Goal: Check status: Check status

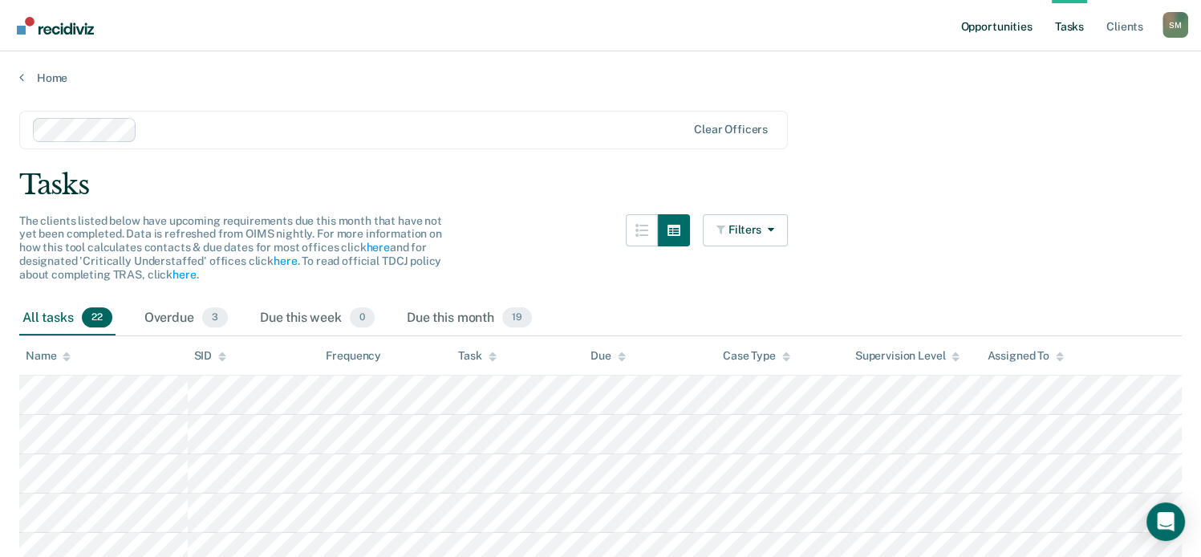
click at [986, 31] on link "Opportunities" at bounding box center [996, 25] width 78 height 51
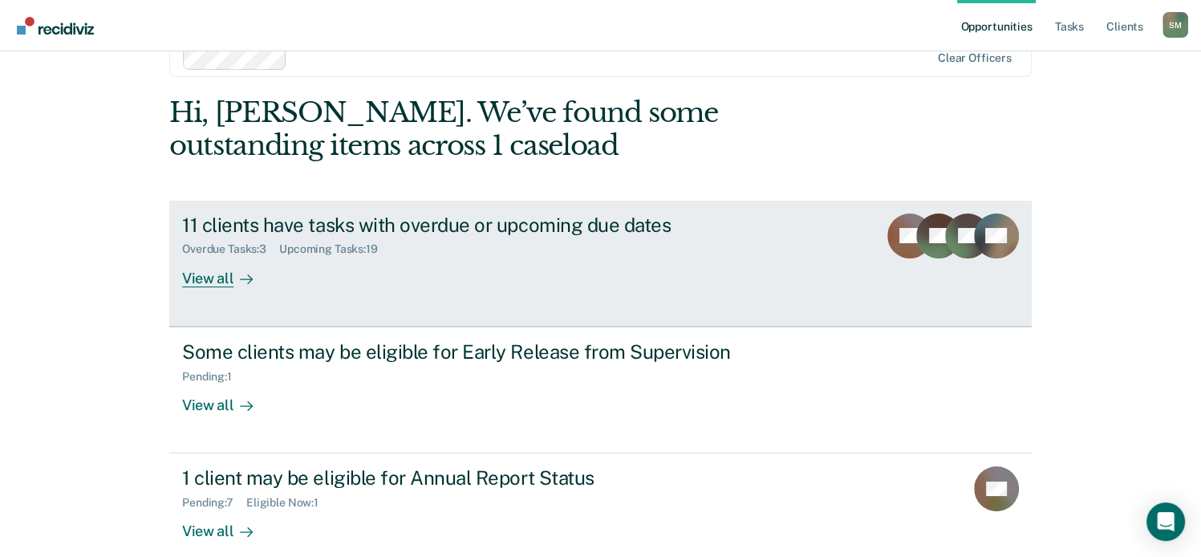
scroll to position [61, 0]
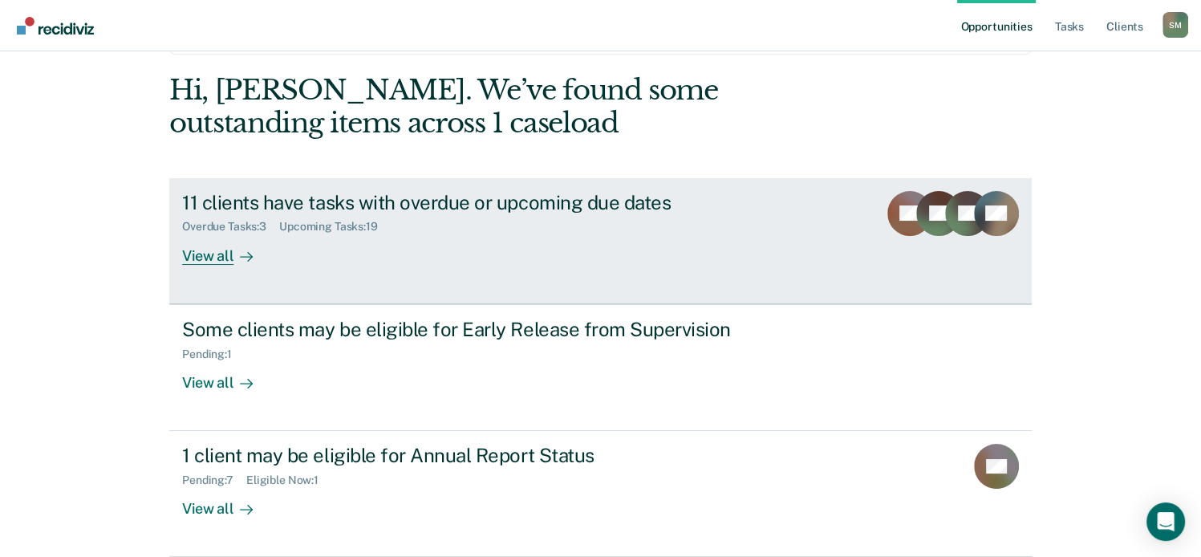
click at [205, 259] on div "View all" at bounding box center [227, 248] width 90 height 31
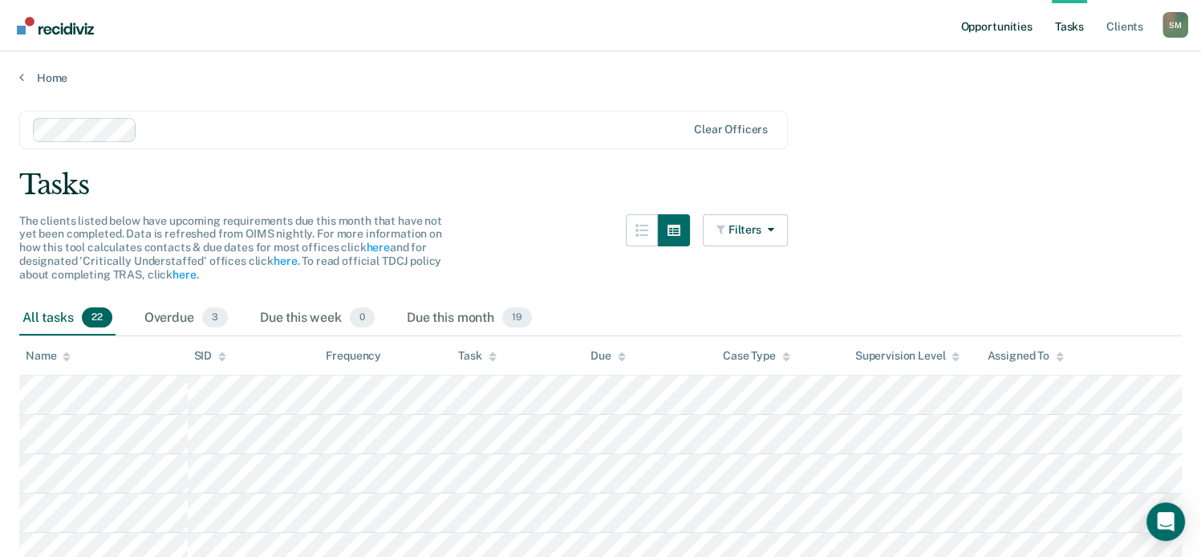
click at [1006, 27] on link "Opportunities" at bounding box center [996, 25] width 78 height 51
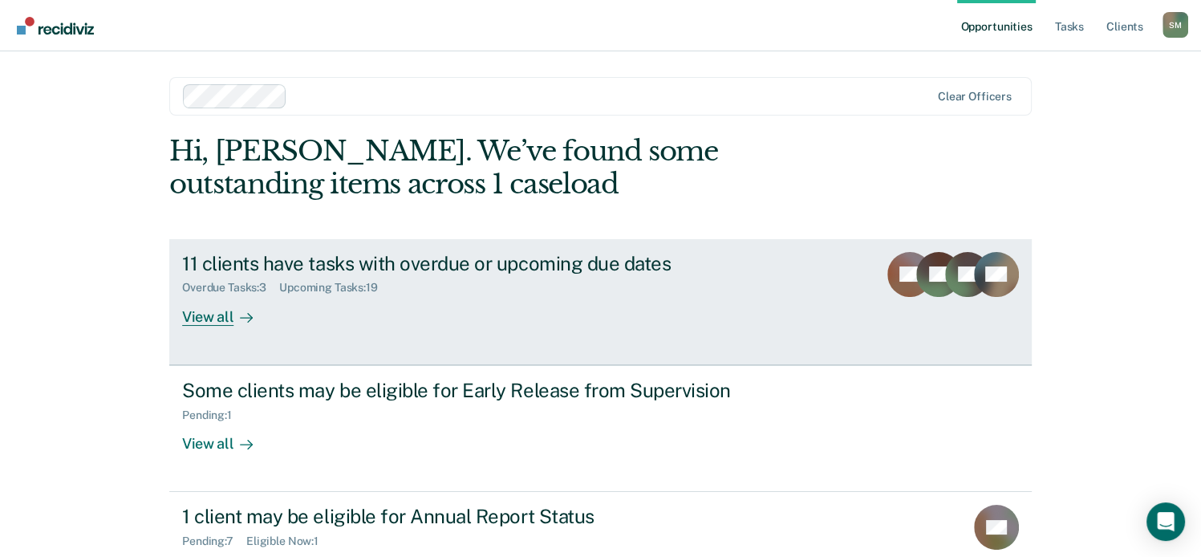
scroll to position [61, 0]
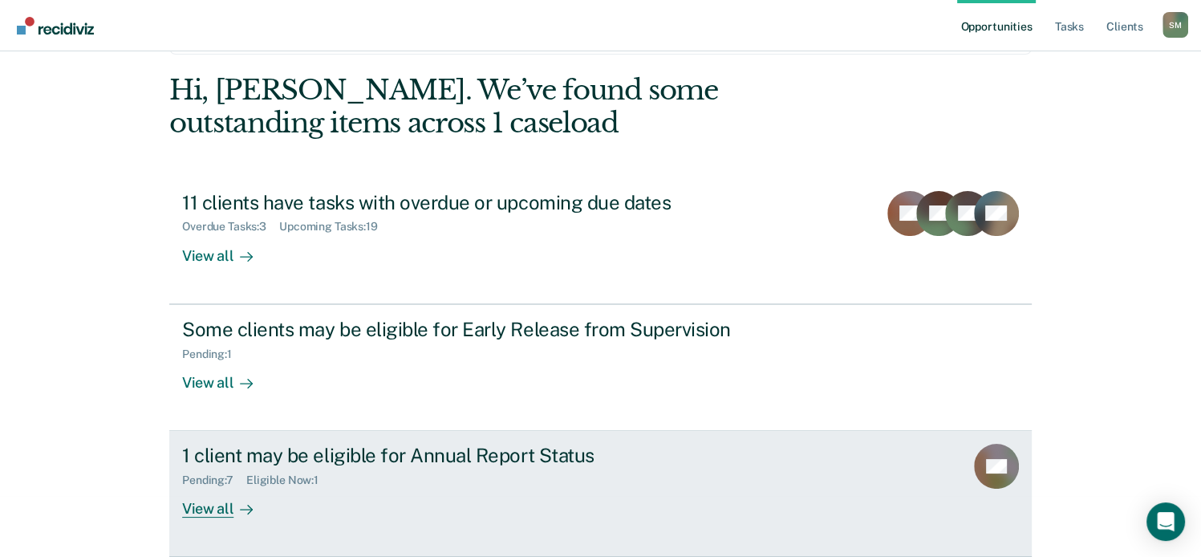
click at [437, 456] on div "1 client may be eligible for Annual Report Status" at bounding box center [463, 454] width 563 height 23
